Goal: Check status: Check status

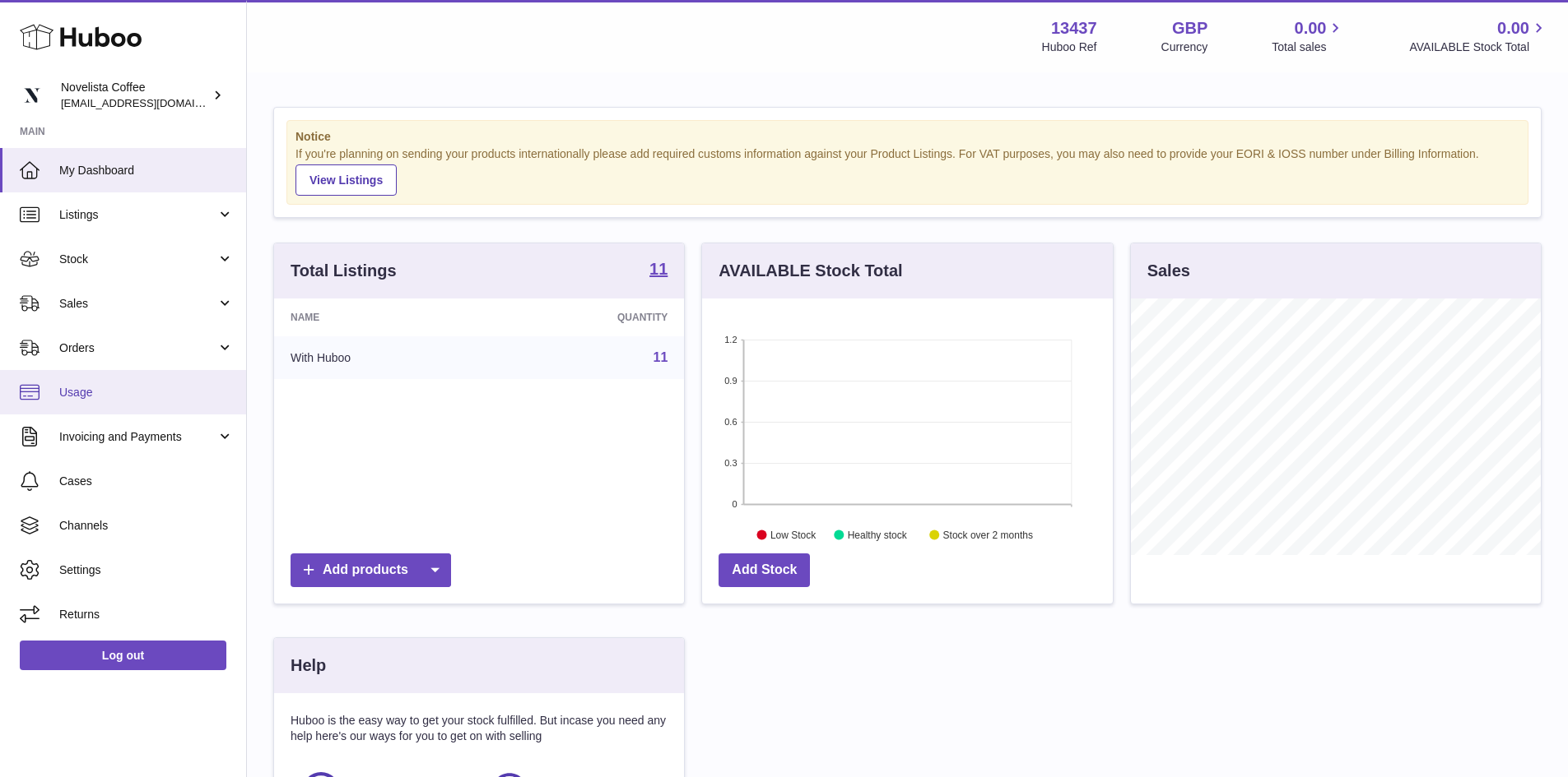
scroll to position [256, 410]
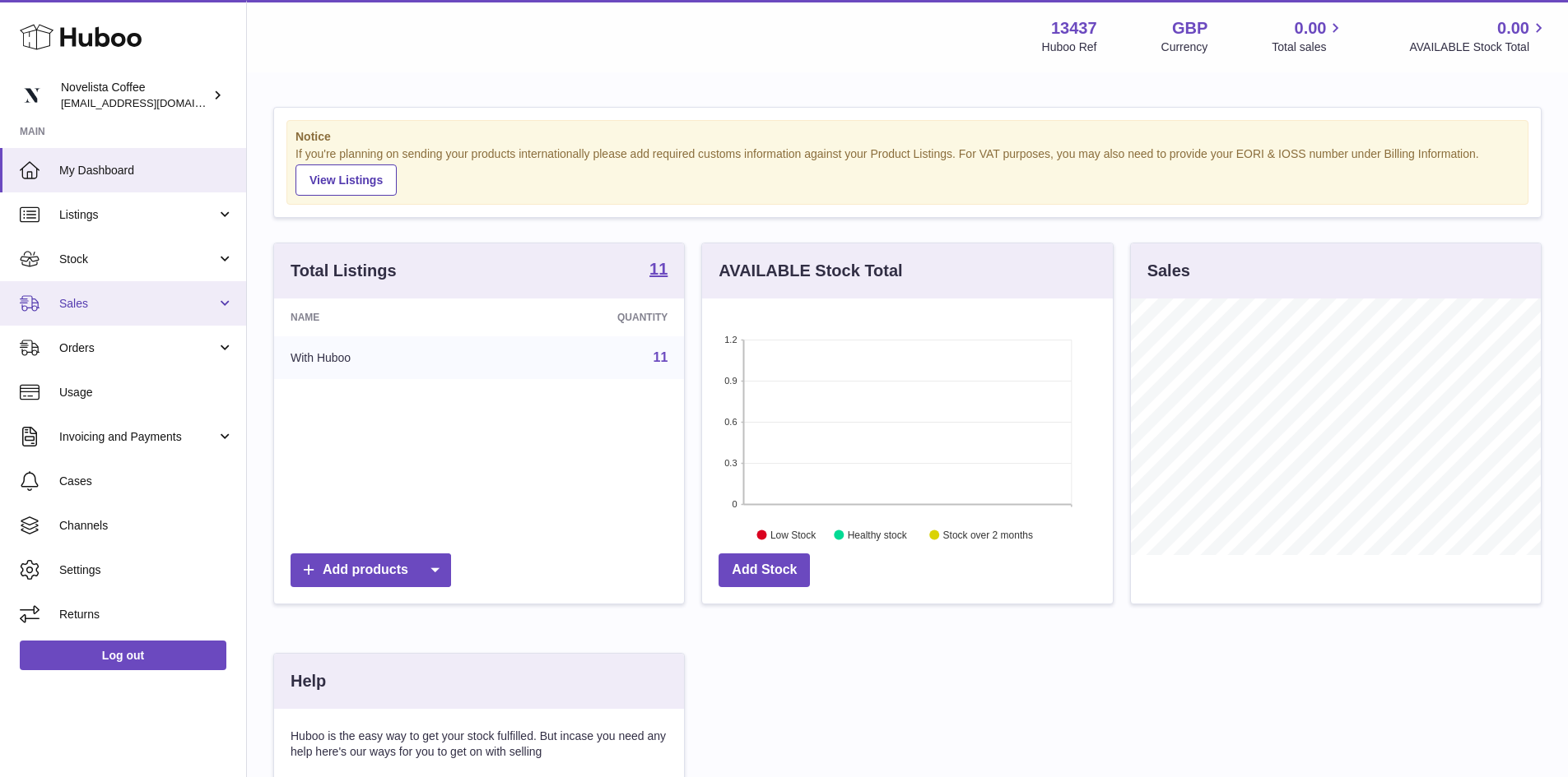
click at [88, 302] on span "Sales" at bounding box center [138, 304] width 157 height 16
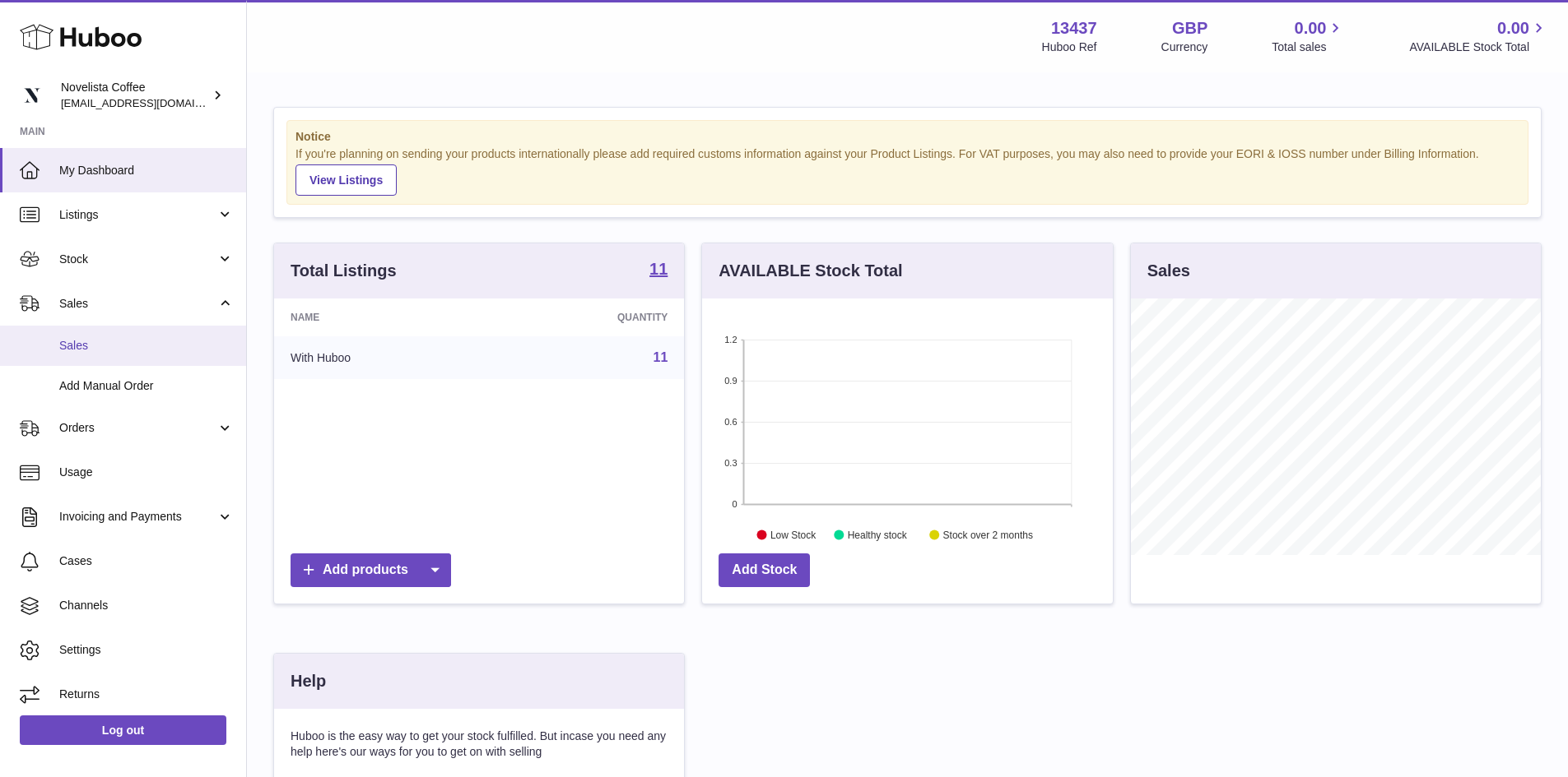
click at [95, 351] on span "Sales" at bounding box center [146, 346] width 174 height 16
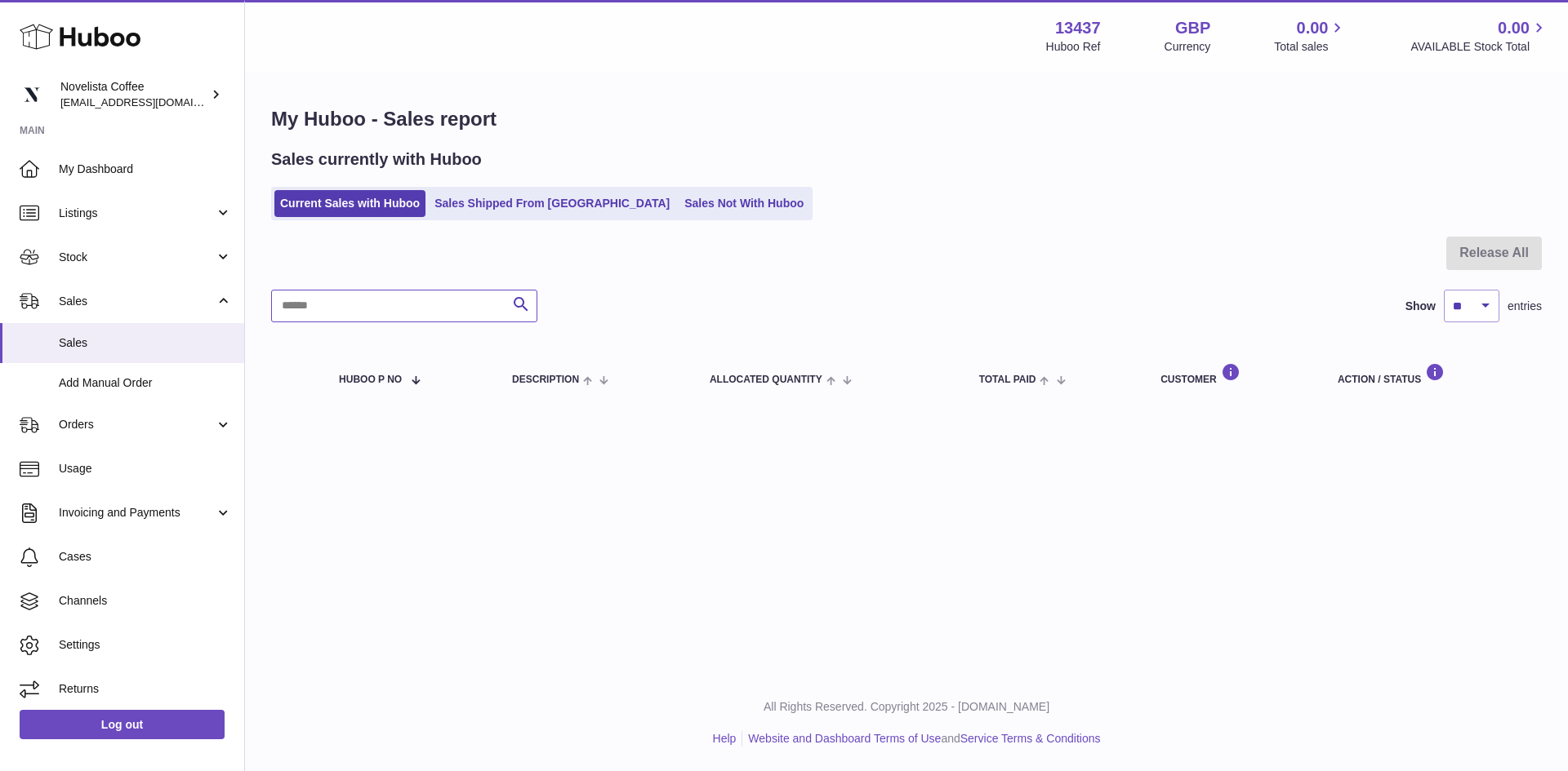
click at [344, 312] on input "text" at bounding box center [404, 305] width 266 height 32
type input "*********"
drag, startPoint x: 279, startPoint y: 302, endPoint x: 376, endPoint y: 304, distance: 97.0
click at [376, 304] on input "*********" at bounding box center [404, 305] width 266 height 32
click at [488, 203] on link "Sales Shipped From Huboo" at bounding box center [552, 203] width 247 height 27
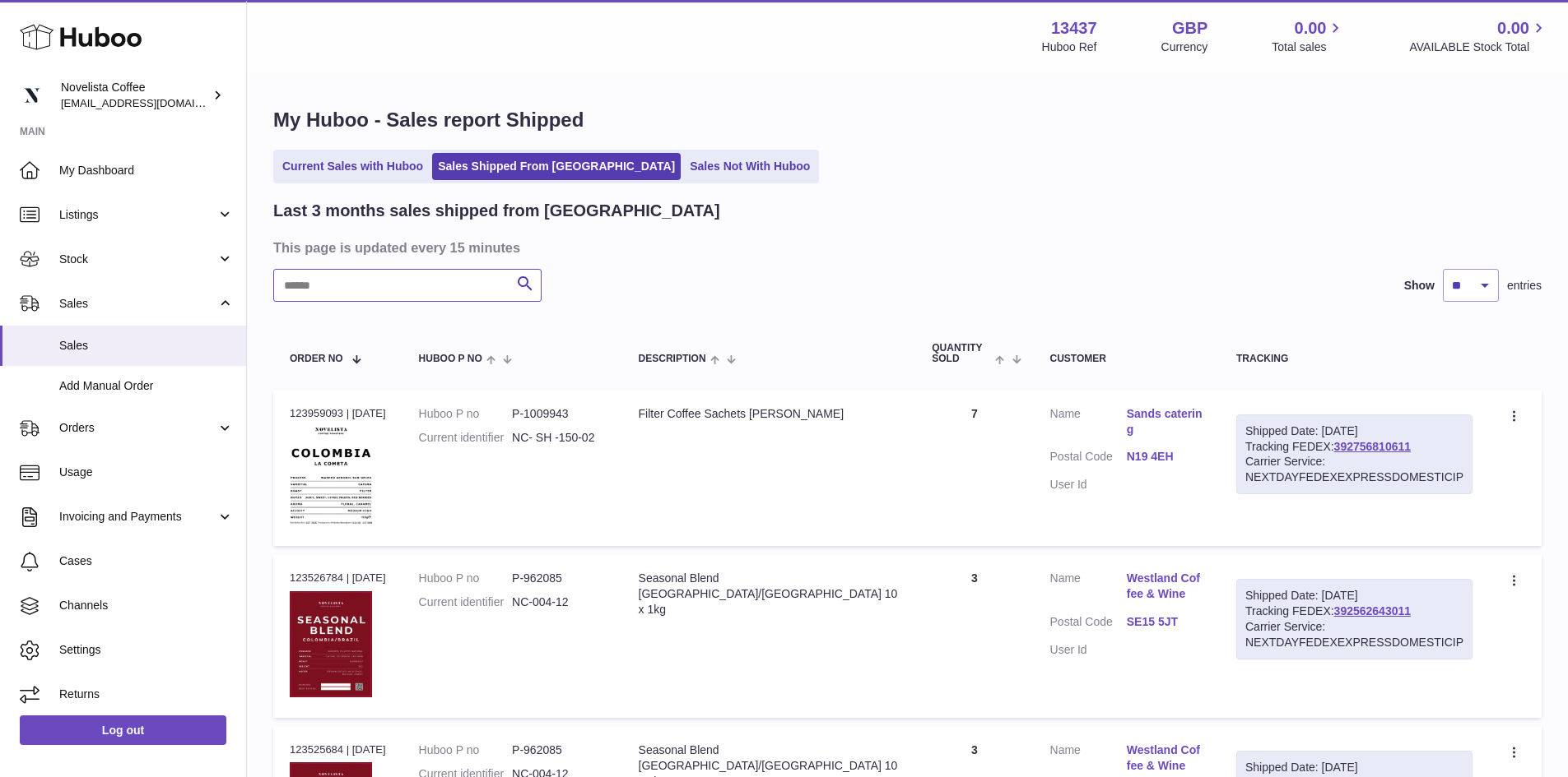
click at [341, 277] on input "text" at bounding box center [407, 285] width 268 height 33
paste input "*********"
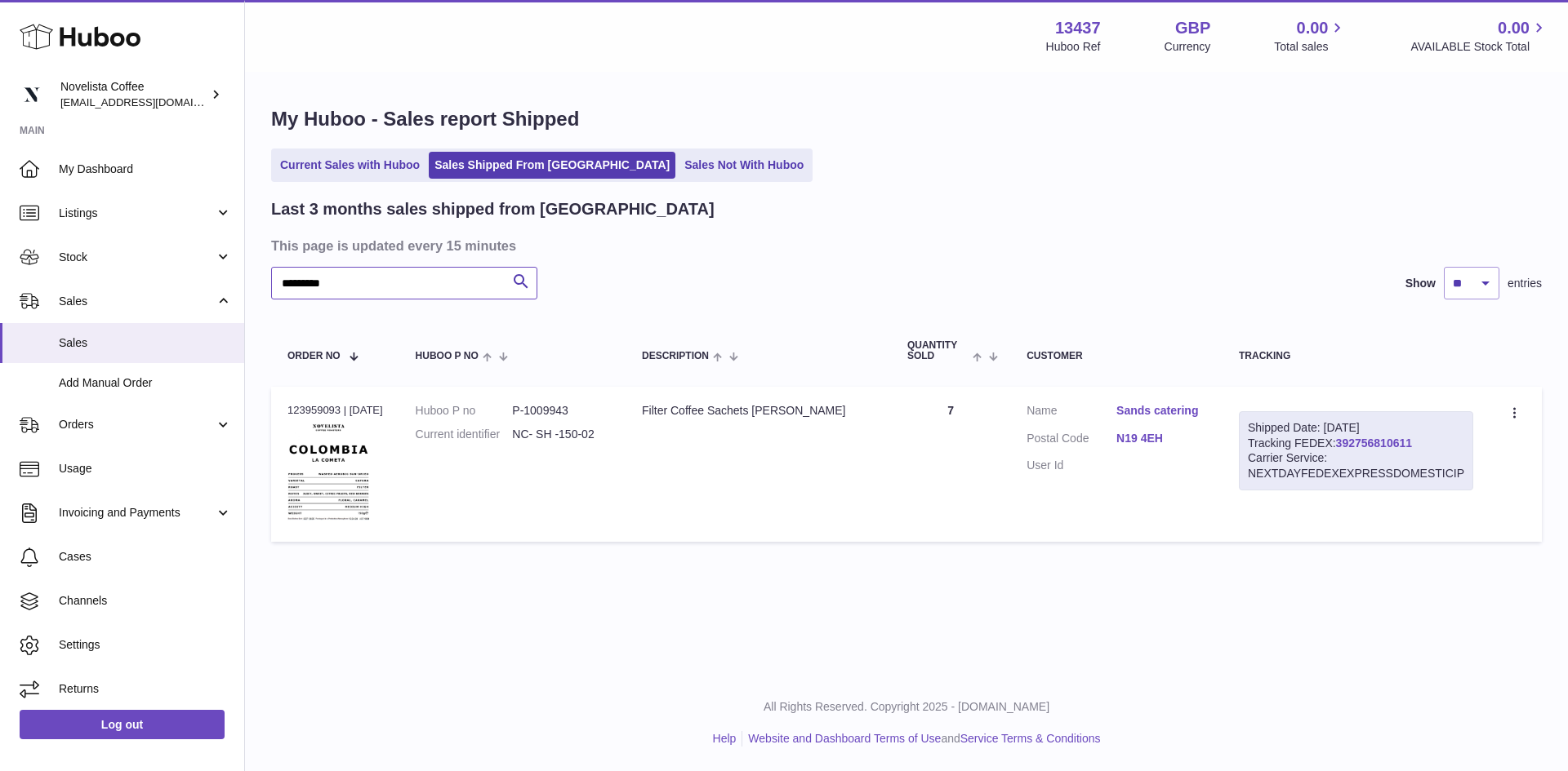
type input "*********"
click at [1389, 441] on link "392756810611" at bounding box center [1373, 443] width 76 height 13
drag, startPoint x: 520, startPoint y: 432, endPoint x: 641, endPoint y: 438, distance: 121.1
click at [641, 438] on tr "Order no 123959093 | 2nd Sep Huboo P no P-1009943 Current identifier NC- SH -15…" at bounding box center [906, 465] width 1271 height 156
drag, startPoint x: 636, startPoint y: 473, endPoint x: 578, endPoint y: 455, distance: 60.7
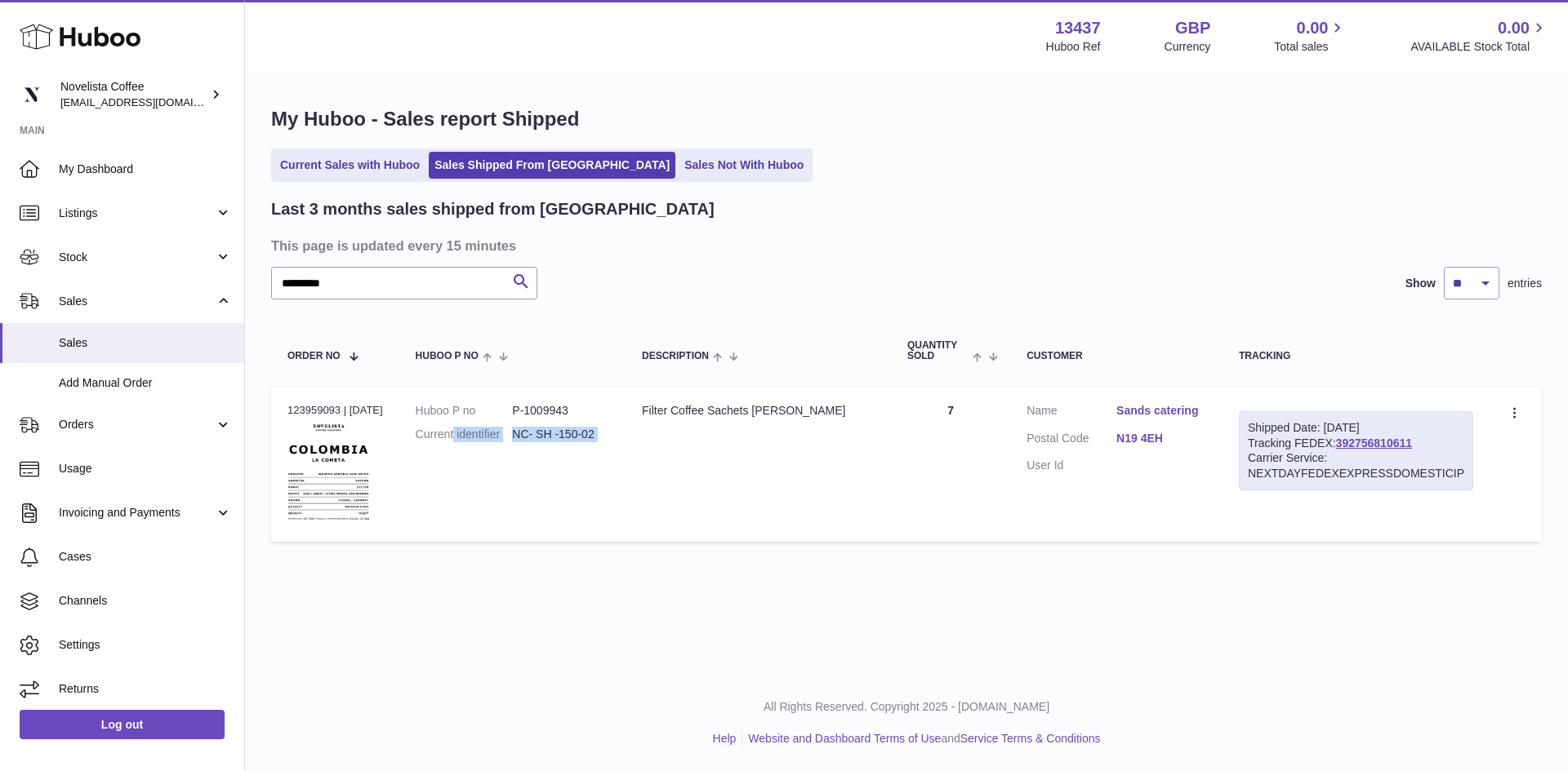
click at [626, 471] on td "Huboo P no P-1009943 Current identifier NC- SH -150-02" at bounding box center [512, 465] width 226 height 156
drag, startPoint x: 556, startPoint y: 487, endPoint x: 511, endPoint y: 462, distance: 51.5
click at [555, 487] on td "Huboo P no P-1009943 Current identifier NC- SH -150-02" at bounding box center [512, 465] width 226 height 156
click at [492, 437] on dt "Current identifier" at bounding box center [464, 435] width 97 height 16
click at [508, 432] on dt "Current identifier" at bounding box center [464, 435] width 97 height 16
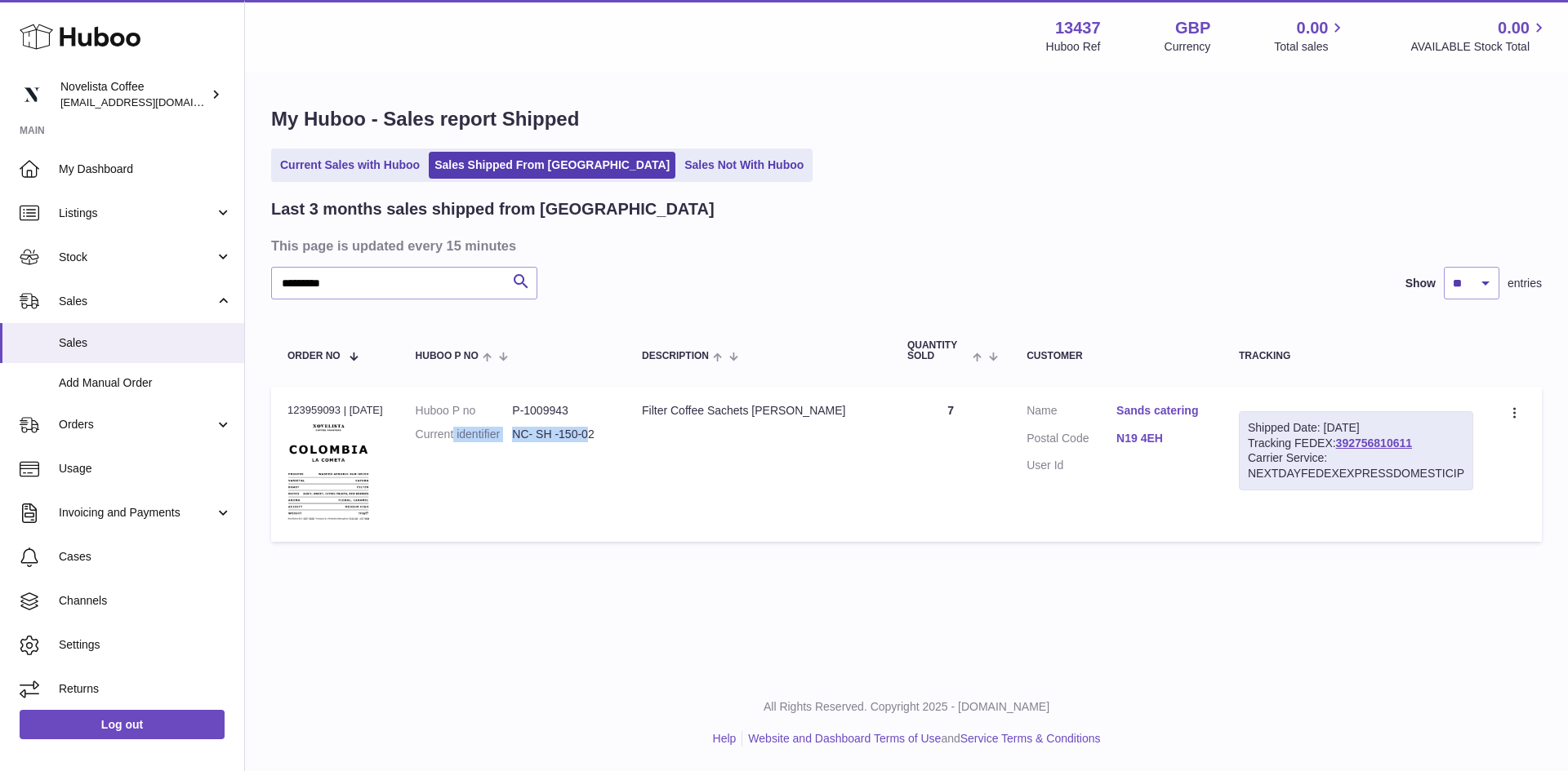
drag, startPoint x: 515, startPoint y: 432, endPoint x: 607, endPoint y: 476, distance: 102.0
click at [605, 440] on dl "Huboo P no P-1009943 Current identifier NC- SH -150-02" at bounding box center [512, 427] width 194 height 47
drag, startPoint x: 641, startPoint y: 489, endPoint x: 634, endPoint y: 483, distance: 9.2
click at [641, 488] on td "Description Filter Coffee Sachets La Cometa" at bounding box center [758, 465] width 265 height 156
drag, startPoint x: 619, startPoint y: 438, endPoint x: 524, endPoint y: 434, distance: 95.1
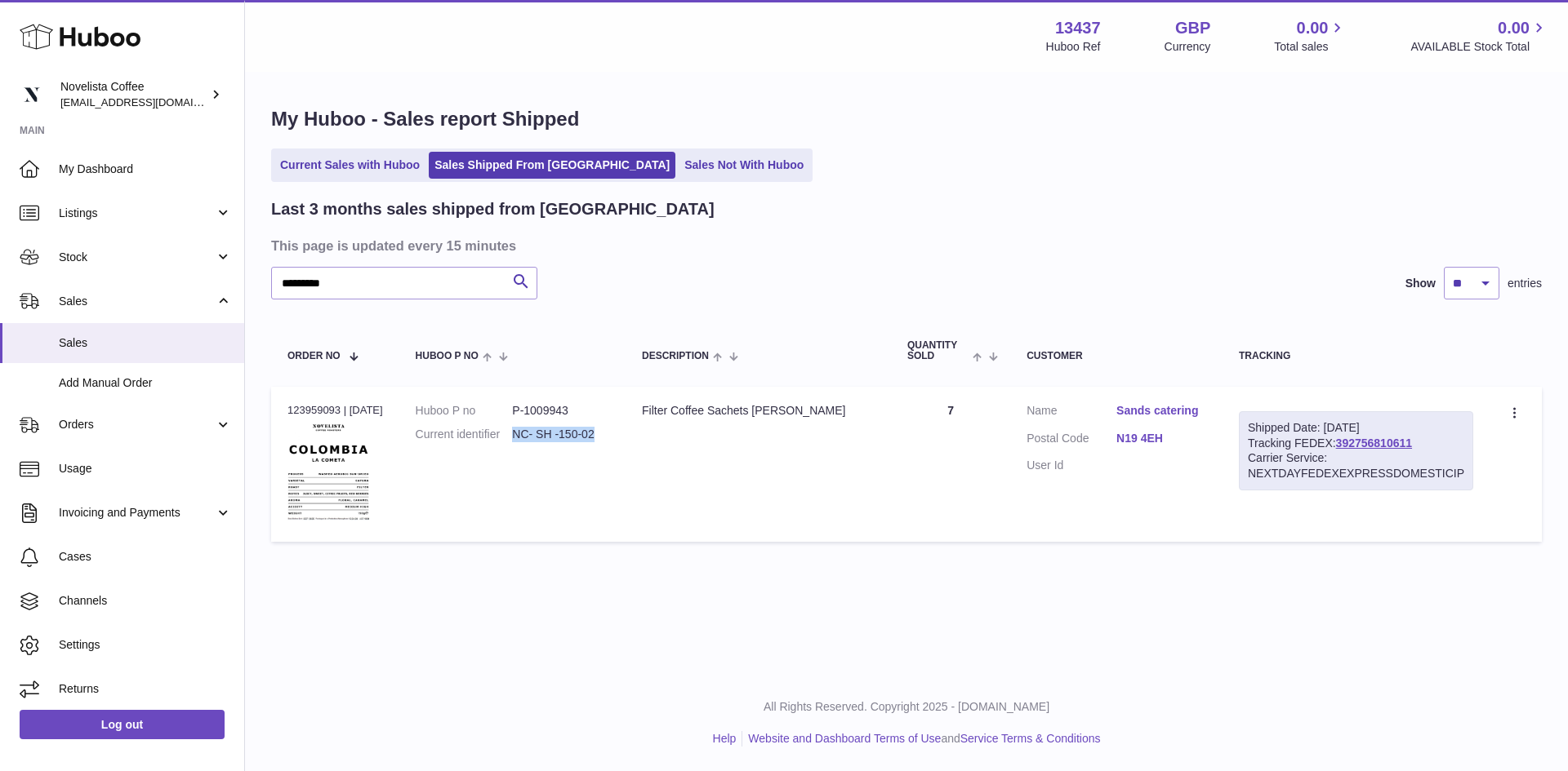
click at [524, 434] on dd "NC- SH -150-02" at bounding box center [560, 435] width 97 height 16
copy dd "NC- SH -150-02"
click at [90, 422] on span "Orders" at bounding box center [137, 425] width 156 height 16
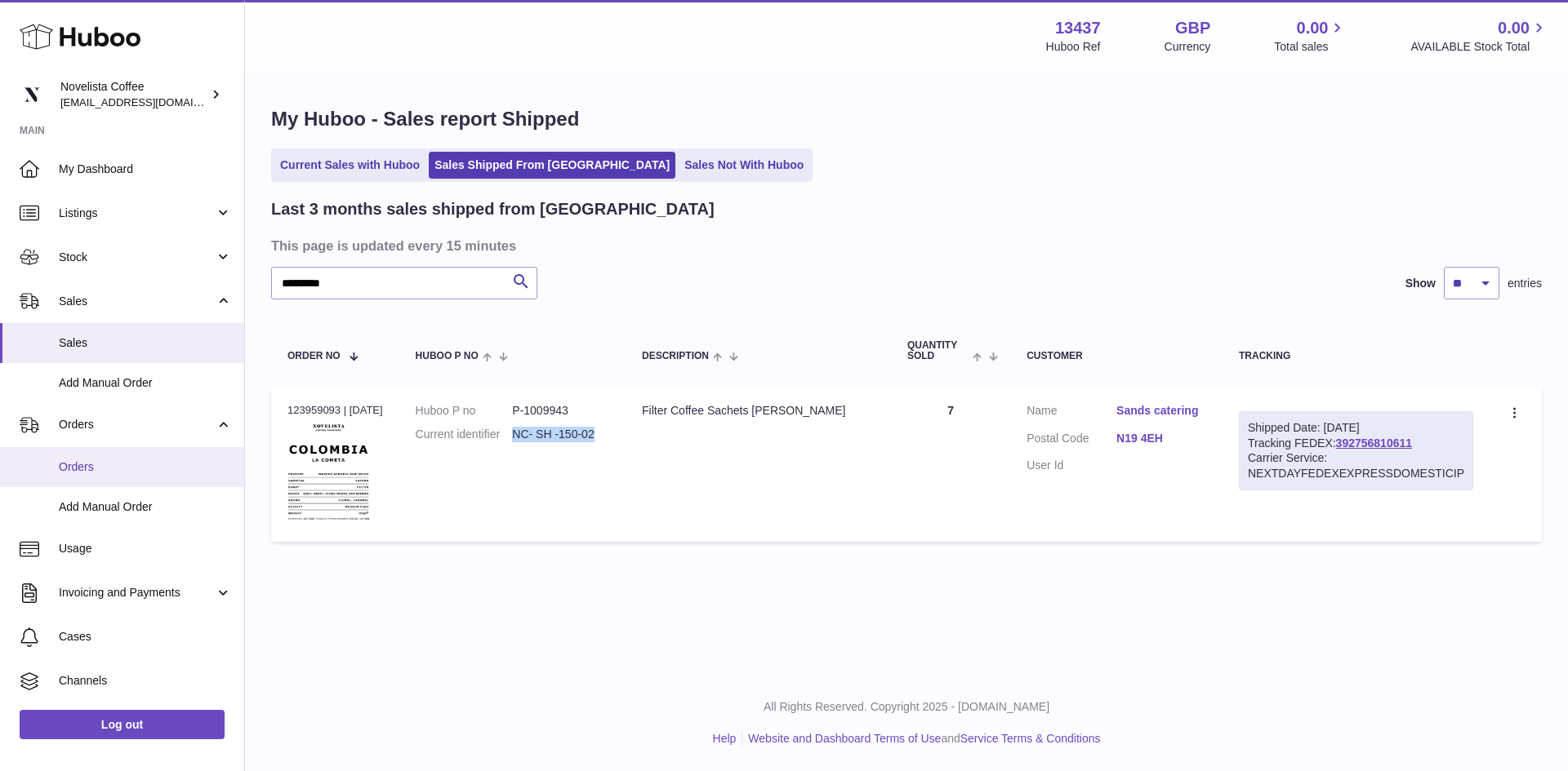
click at [81, 471] on span "Orders" at bounding box center [145, 468] width 173 height 16
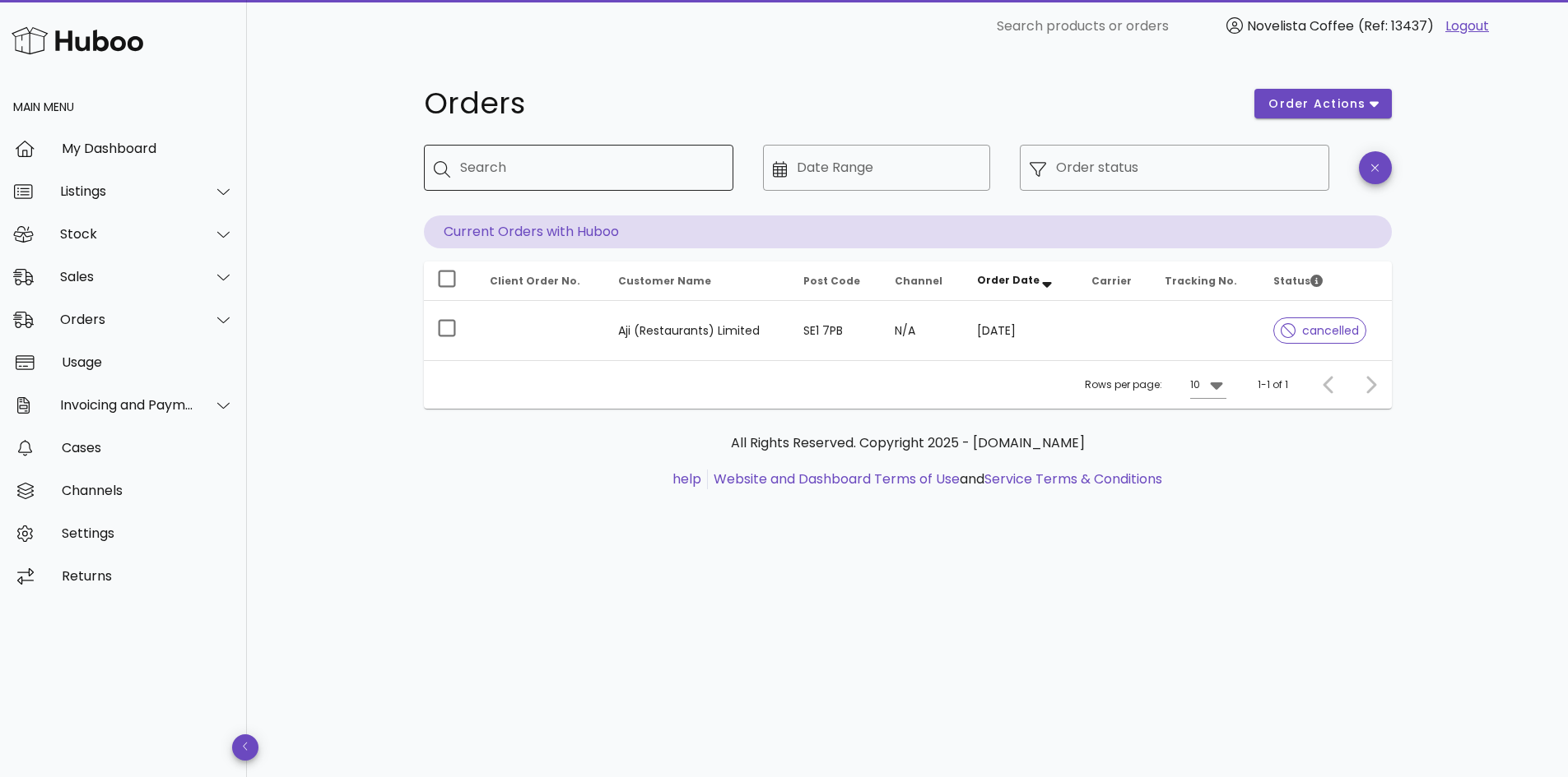
click at [608, 153] on div "Search" at bounding box center [590, 168] width 260 height 46
paste input "**********"
type input "**********"
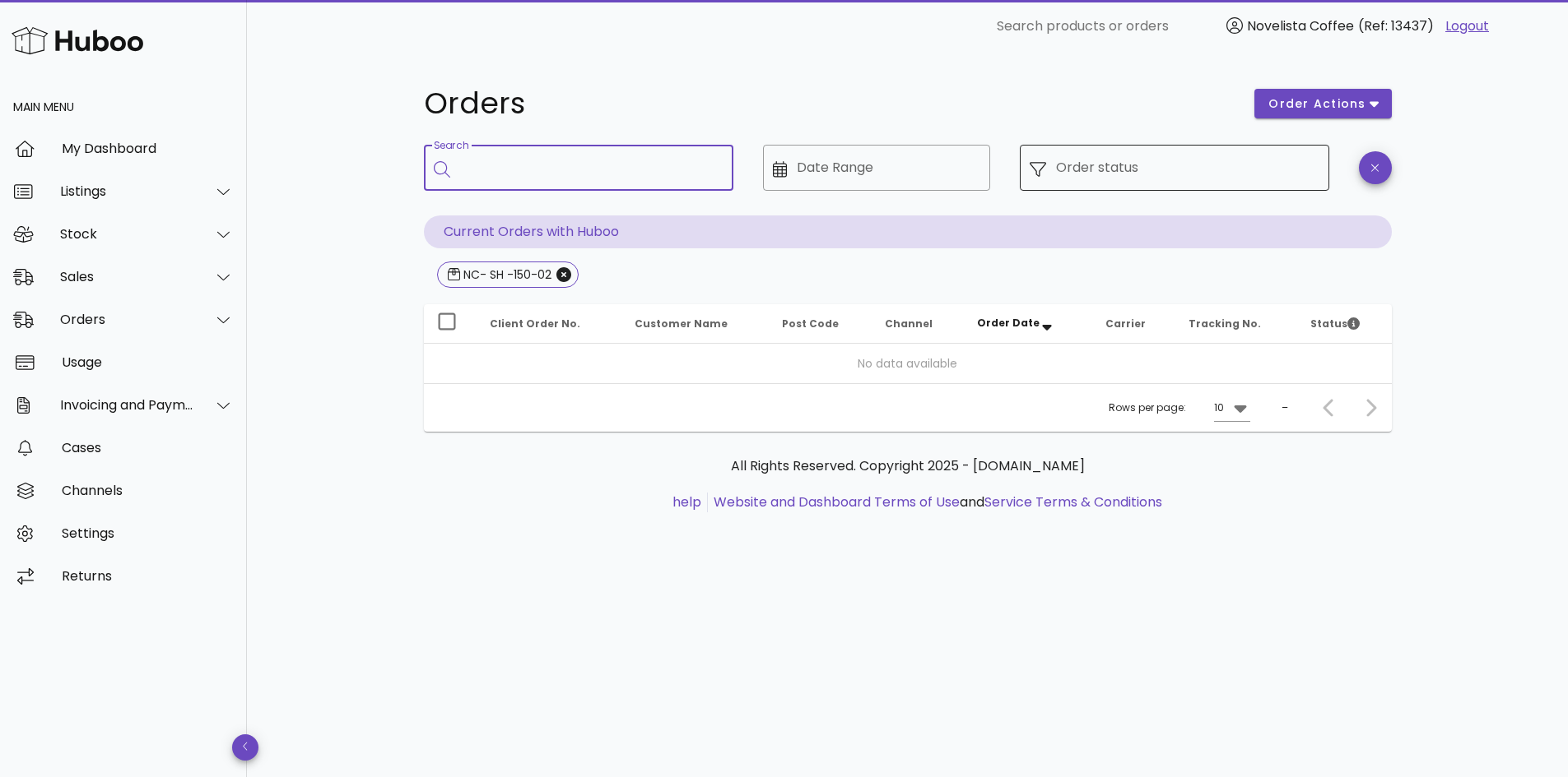
click at [1065, 166] on input "Order status" at bounding box center [1188, 168] width 264 height 27
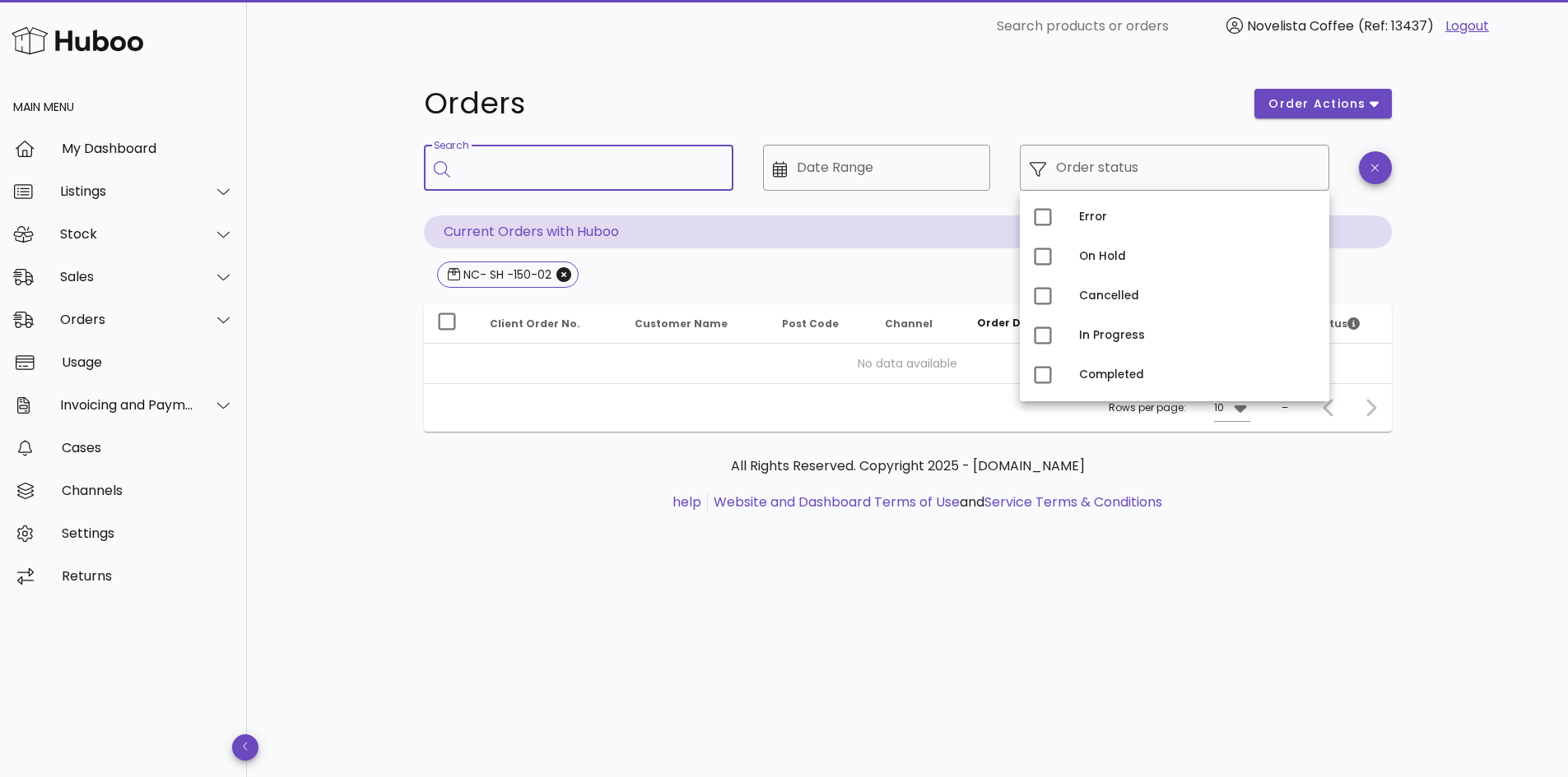
click at [563, 167] on input "Search" at bounding box center [590, 168] width 260 height 27
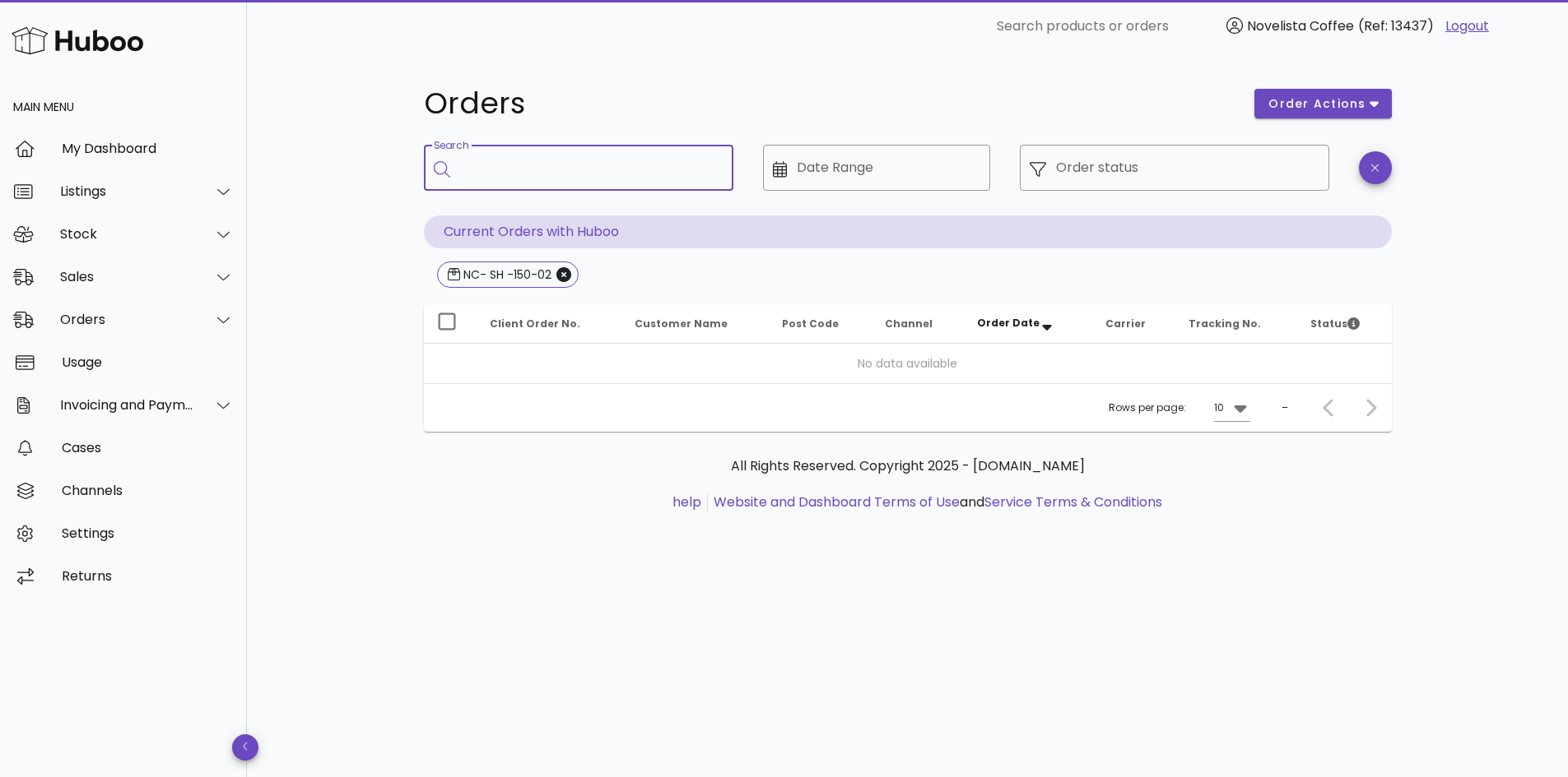
click at [540, 492] on div "All Rights Reserved. Copyright 2025 - huboo.co.uk help Website and Dashboard Te…" at bounding box center [907, 484] width 942 height 56
